Goal: Information Seeking & Learning: Learn about a topic

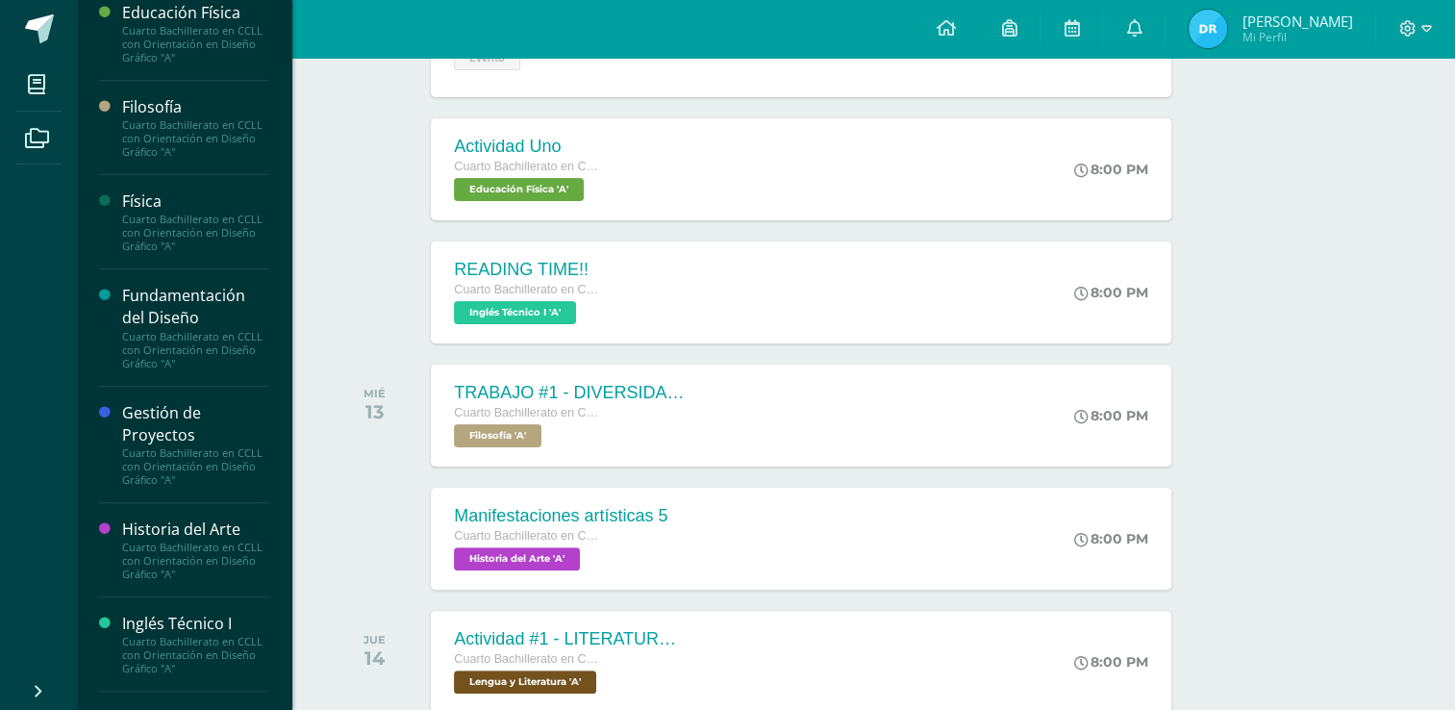
scroll to position [421, 0]
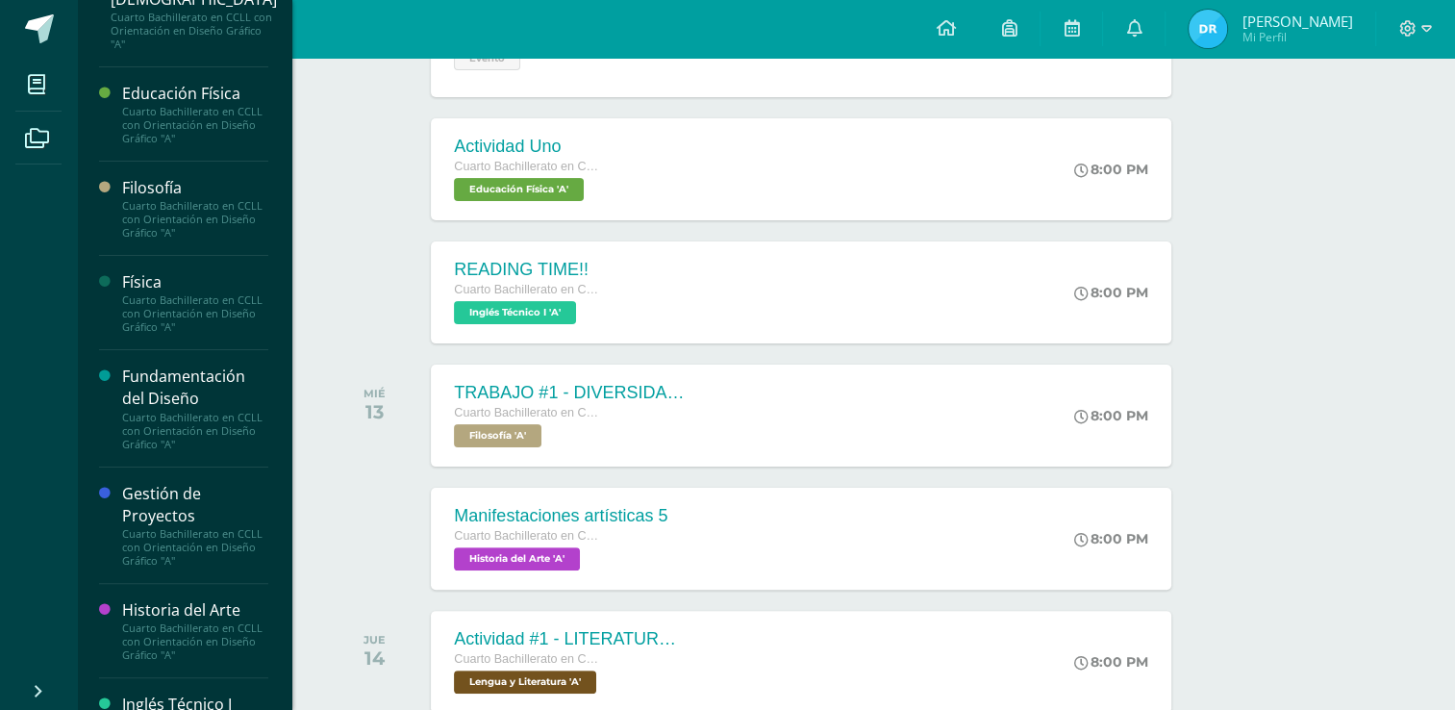
click at [140, 297] on div "Cuarto Bachillerato en CCLL con Orientación en Diseño Gráfico "A"" at bounding box center [195, 313] width 146 height 40
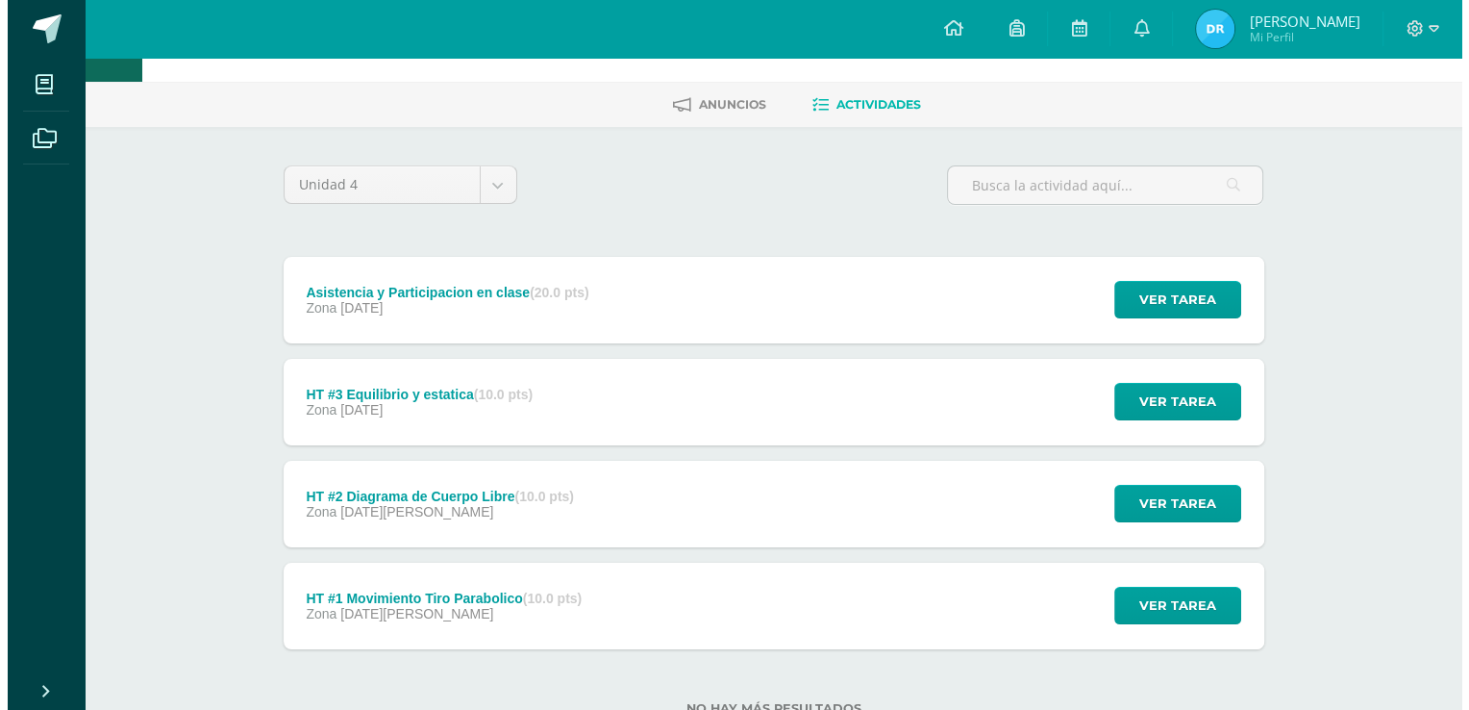
scroll to position [131, 0]
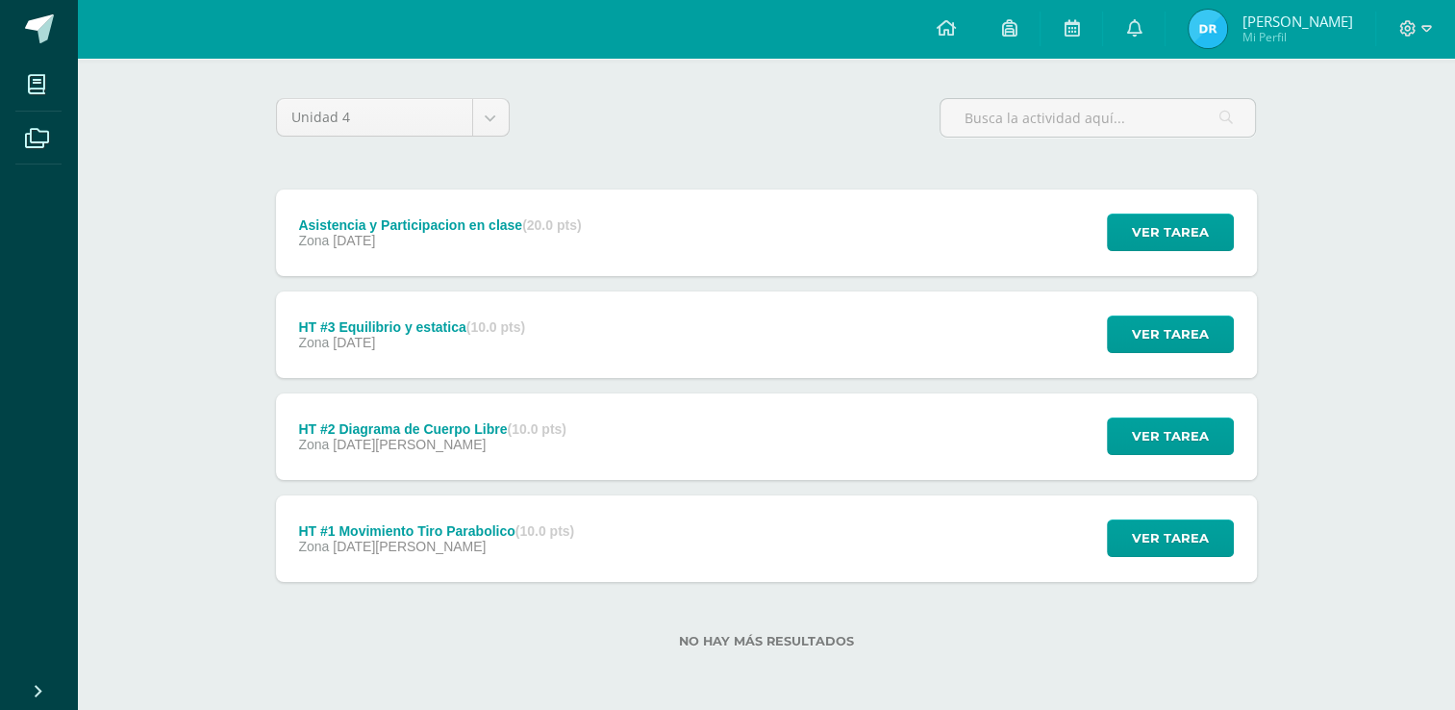
click at [610, 543] on div "HT #1 Movimiento Tiro Parabolico (10.0 pts) Zona 20 de Agosto Ver tarea HT #1 M…" at bounding box center [766, 538] width 981 height 87
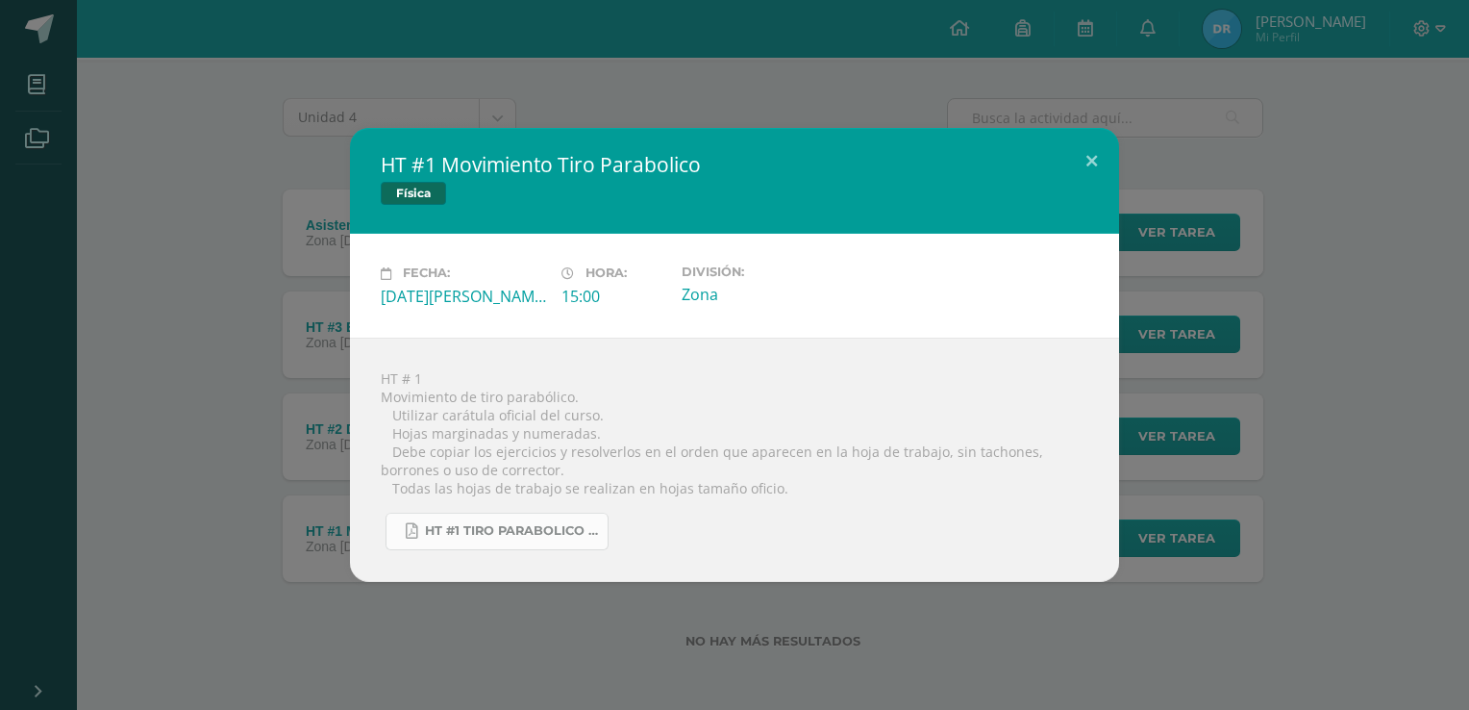
click at [534, 534] on span "HT #1 tiro parabolico 4U.pdf" at bounding box center [511, 530] width 173 height 15
click at [287, 379] on div "HT #1 Movimiento Tiro Parabolico Física Fecha: Miércoles 20 de Agosto Hora: 15:…" at bounding box center [735, 354] width 1454 height 453
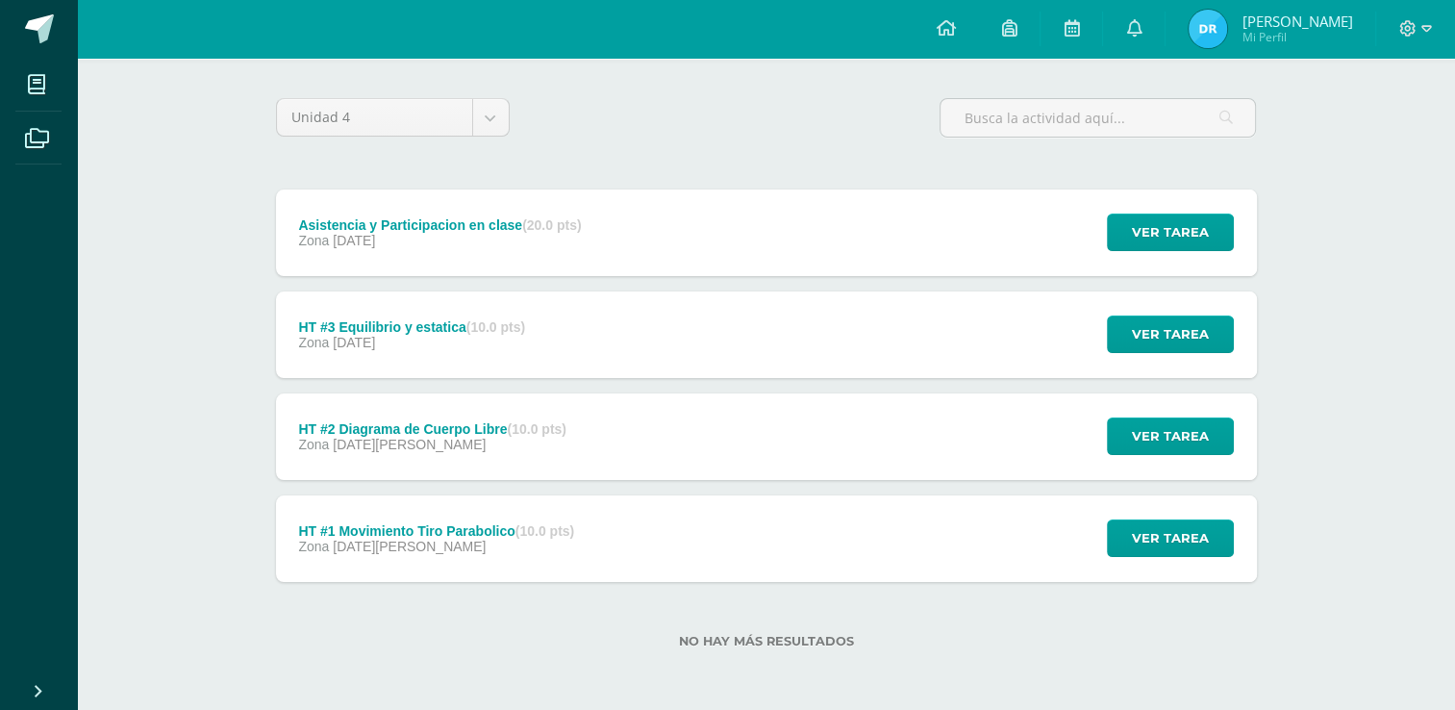
click at [501, 456] on div "HT #2 Diagrama de Cuerpo Libre (10.0 pts) Zona 27 de Agosto" at bounding box center [432, 436] width 313 height 87
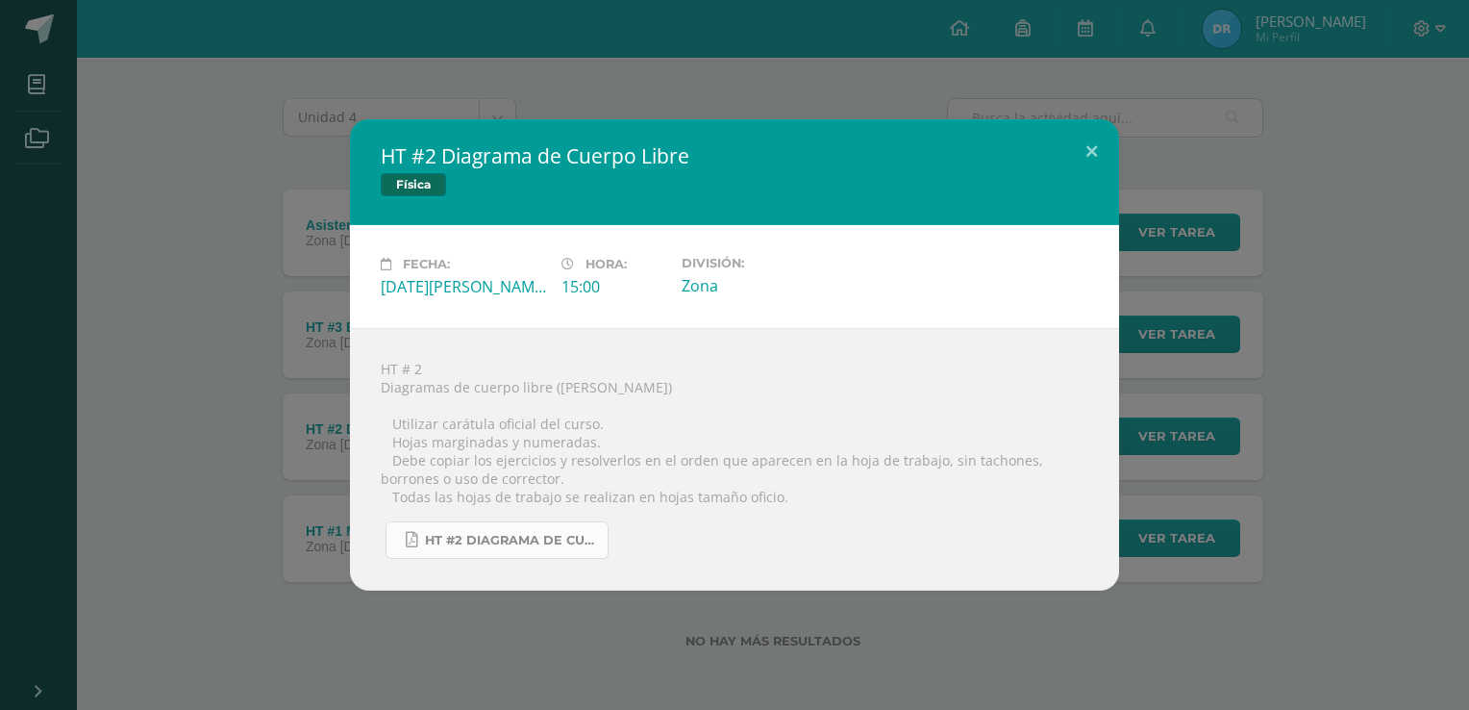
click at [449, 536] on span "HT #2 Diagrama de cuerpos libre 4U.pdf" at bounding box center [511, 540] width 173 height 15
